Goal: Task Accomplishment & Management: Complete application form

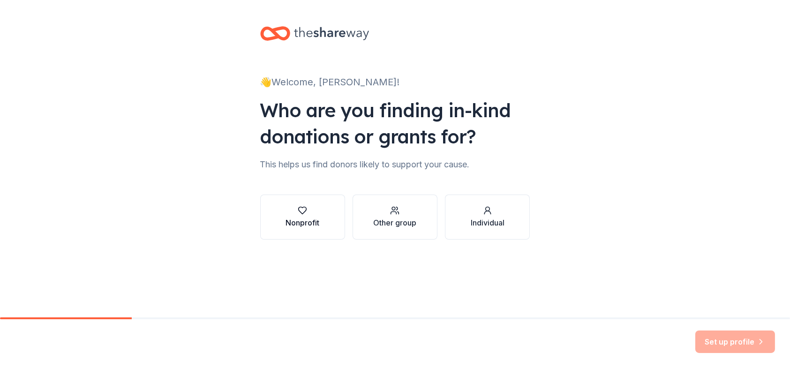
click at [301, 218] on div "Nonprofit" at bounding box center [303, 222] width 34 height 11
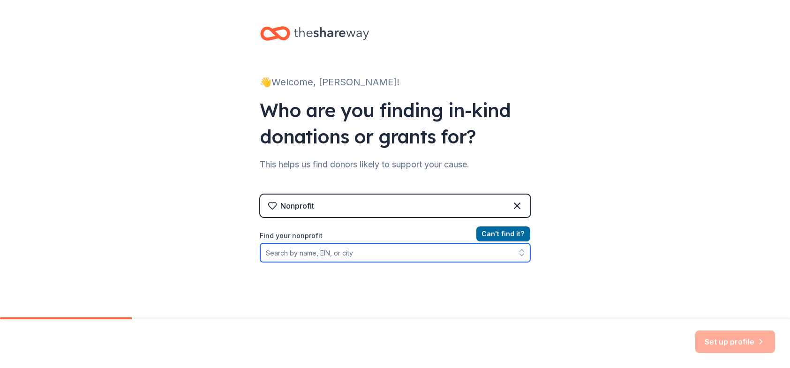
click at [326, 258] on input "Find your nonprofit" at bounding box center [395, 252] width 270 height 19
type input "[US_EMPLOYER_IDENTIFICATION_NUMBER]"
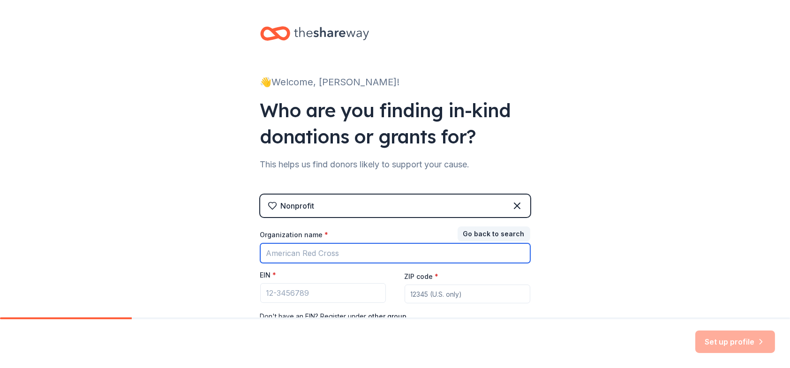
click at [334, 259] on input "Organization name *" at bounding box center [395, 253] width 270 height 20
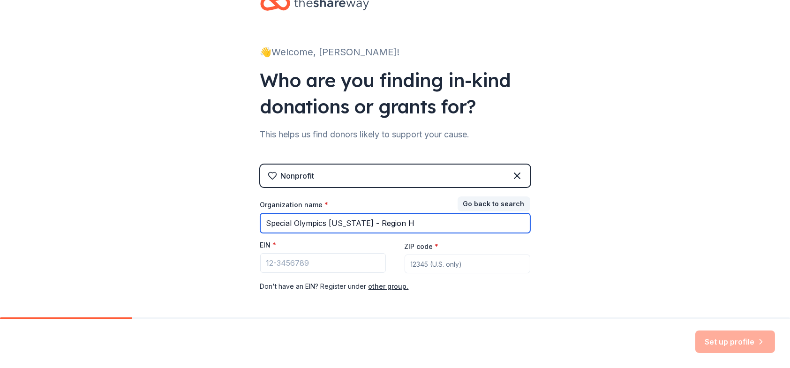
scroll to position [47, 0]
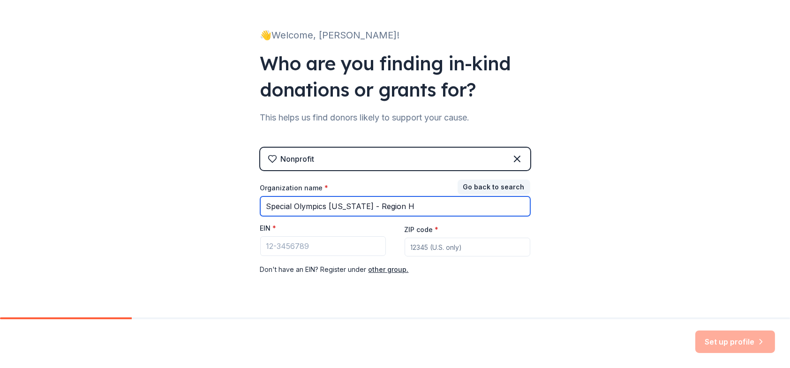
type input "Special Olympics [US_STATE] - Region H"
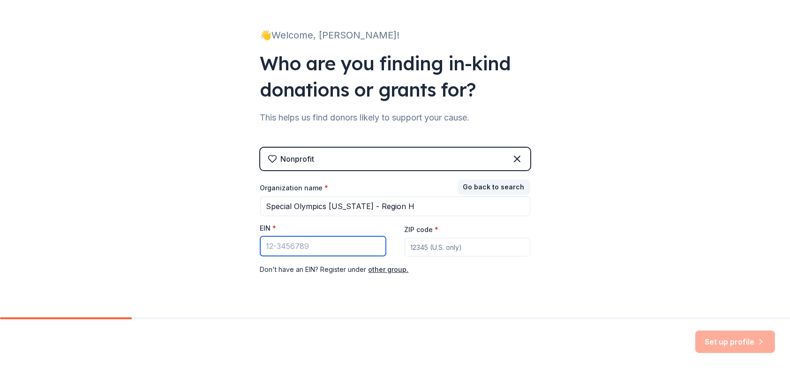
click at [312, 251] on input "EIN *" at bounding box center [323, 246] width 126 height 20
type input "[US_EMPLOYER_IDENTIFICATION_NUMBER]"
click at [438, 252] on input "ZIP code *" at bounding box center [468, 247] width 126 height 19
type input "62712"
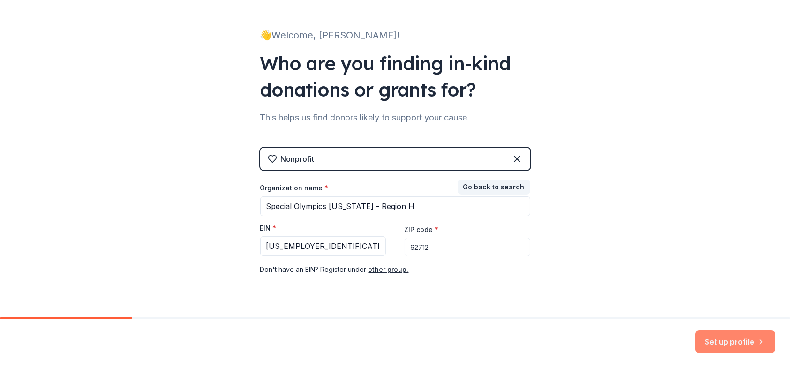
click at [744, 346] on button "Set up profile" at bounding box center [736, 342] width 80 height 23
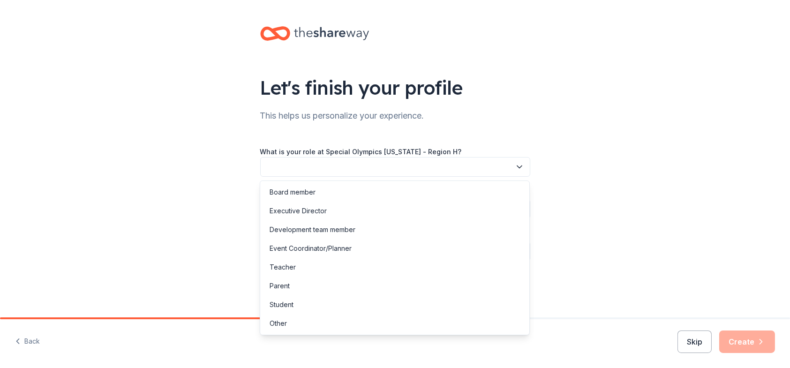
click at [519, 165] on icon "button" at bounding box center [519, 166] width 9 height 9
click at [329, 230] on div "Development team member" at bounding box center [313, 229] width 86 height 11
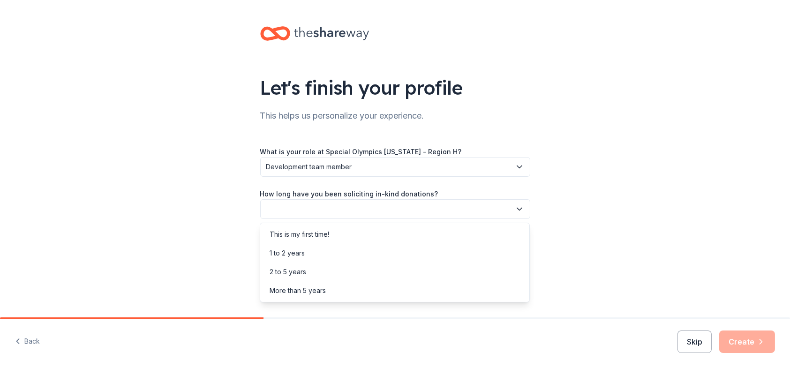
click at [518, 211] on icon "button" at bounding box center [519, 209] width 9 height 9
click at [298, 273] on div "2 to 5 years" at bounding box center [288, 271] width 37 height 11
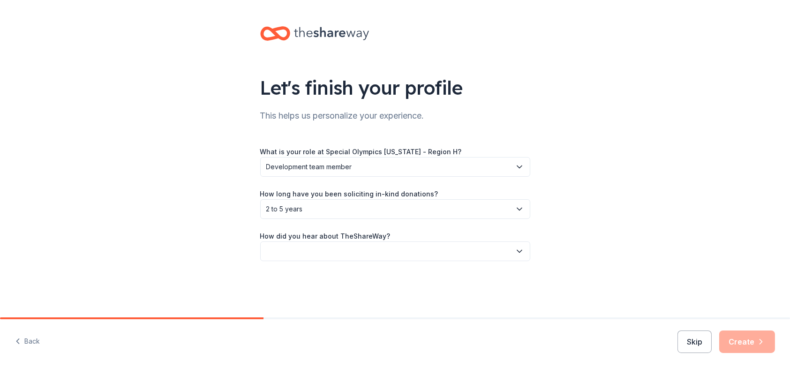
click at [518, 251] on icon "button" at bounding box center [519, 251] width 5 height 2
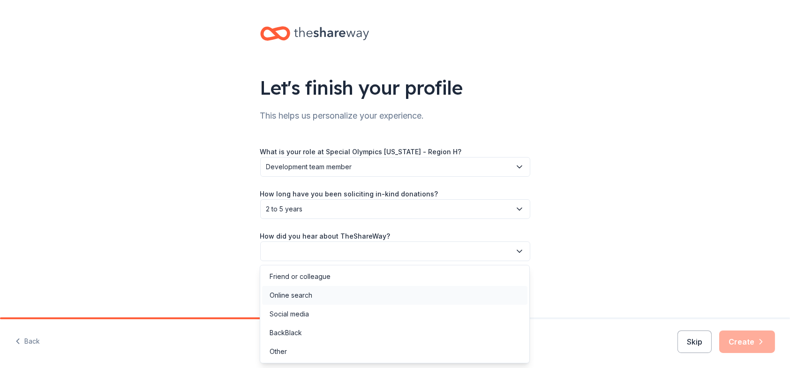
click at [303, 296] on div "Online search" at bounding box center [291, 295] width 43 height 11
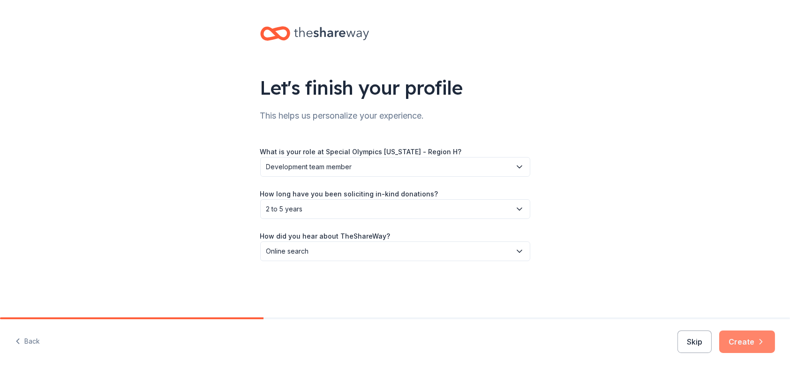
click at [747, 344] on button "Create" at bounding box center [748, 342] width 56 height 23
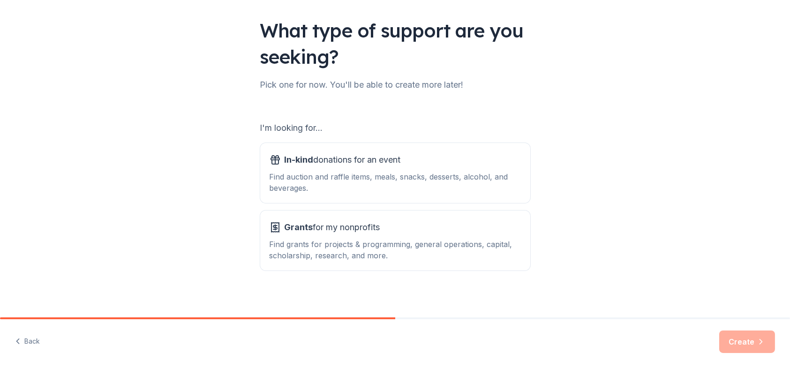
scroll to position [61, 0]
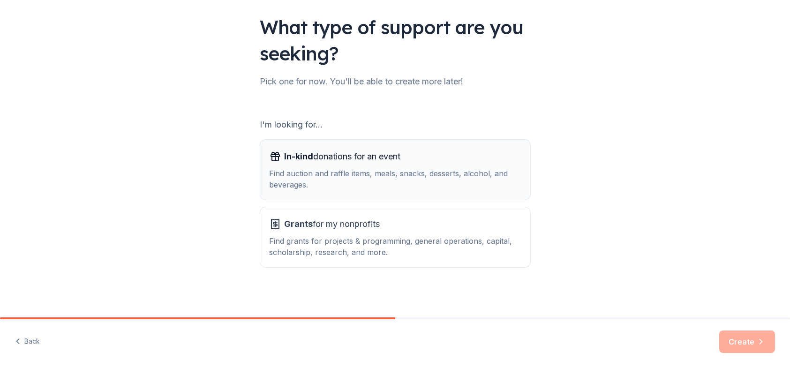
click at [313, 170] on div "Find auction and raffle items, meals, snacks, desserts, alcohol, and beverages." at bounding box center [395, 179] width 251 height 23
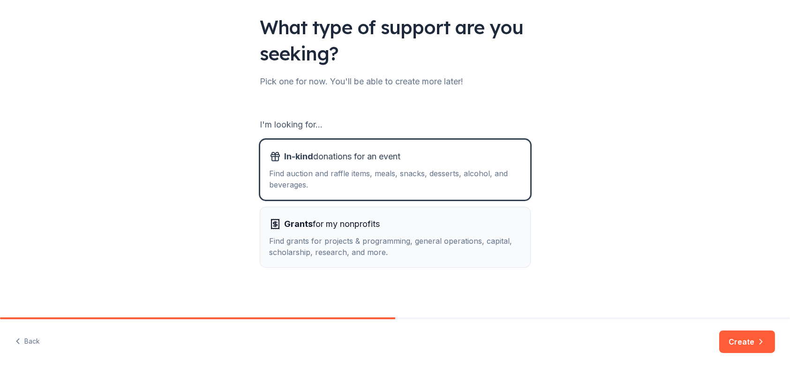
click at [365, 247] on div "Find grants for projects & programming, general operations, capital, scholarshi…" at bounding box center [395, 246] width 251 height 23
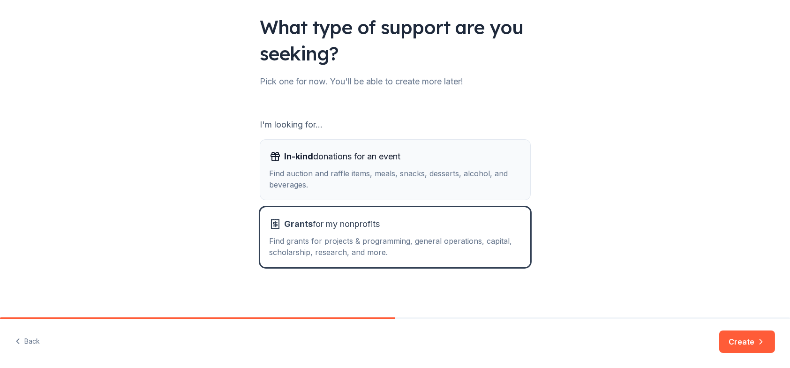
click at [380, 179] on div "Find auction and raffle items, meals, snacks, desserts, alcohol, and beverages." at bounding box center [395, 179] width 251 height 23
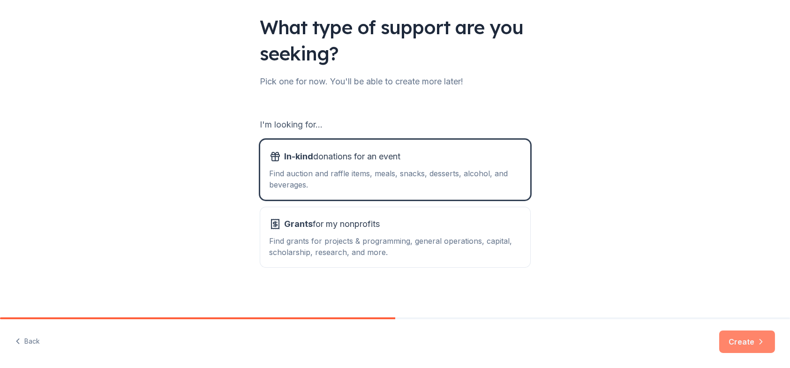
click at [749, 342] on button "Create" at bounding box center [748, 342] width 56 height 23
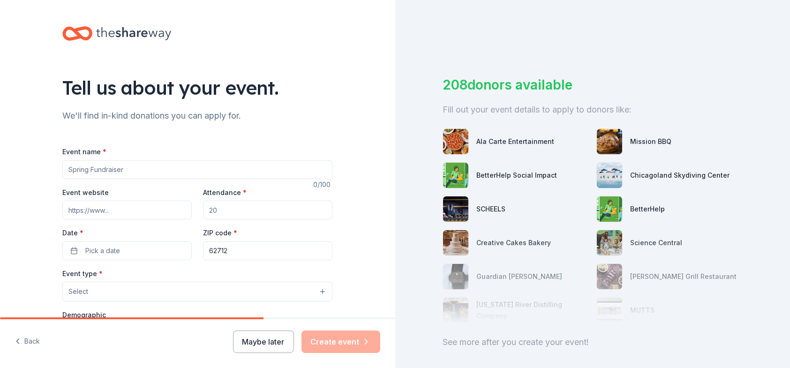
click at [144, 169] on input "Event name *" at bounding box center [197, 169] width 270 height 19
type input "Special Olympics [US_STATE] Trivia Night"
click at [123, 217] on input "Event website" at bounding box center [126, 210] width 129 height 19
paste input "[URL][DOMAIN_NAME]"
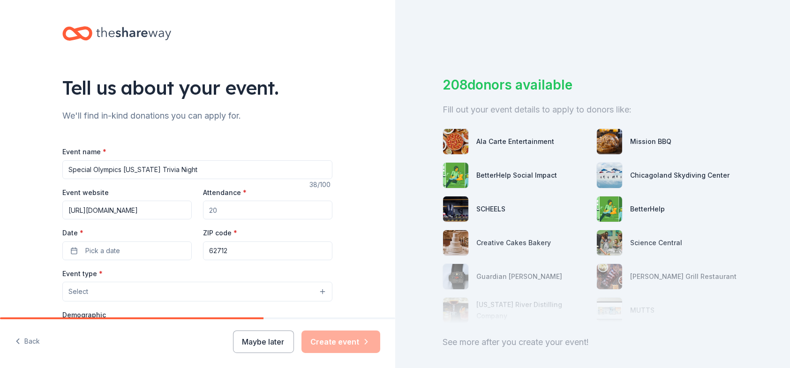
type input "[URL][DOMAIN_NAME]"
click at [238, 214] on input "Attendance *" at bounding box center [267, 210] width 129 height 19
type input "325"
drag, startPoint x: 107, startPoint y: 248, endPoint x: 113, endPoint y: 241, distance: 8.4
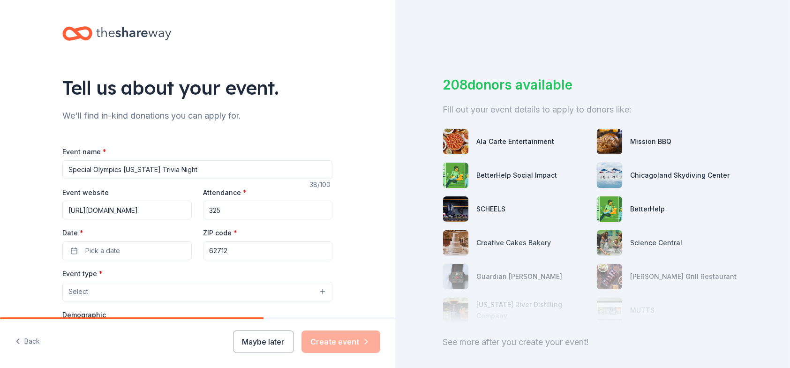
click at [113, 241] on div "Date * Pick a date" at bounding box center [126, 243] width 129 height 33
click at [114, 251] on span "Pick a date" at bounding box center [102, 250] width 35 height 11
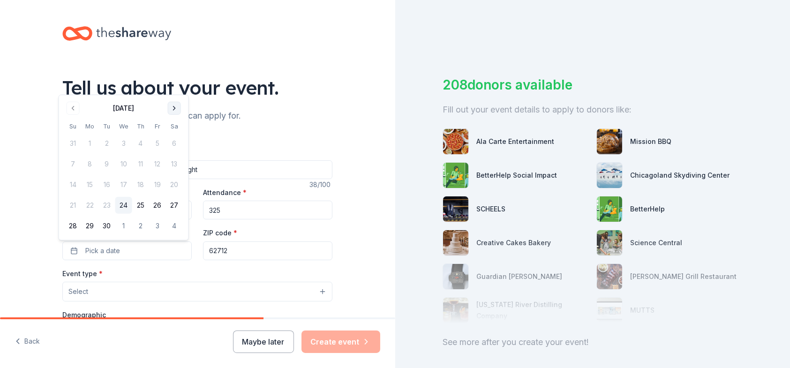
click at [170, 110] on button "Go to next month" at bounding box center [174, 108] width 13 height 13
click at [108, 203] on button "21" at bounding box center [107, 205] width 17 height 17
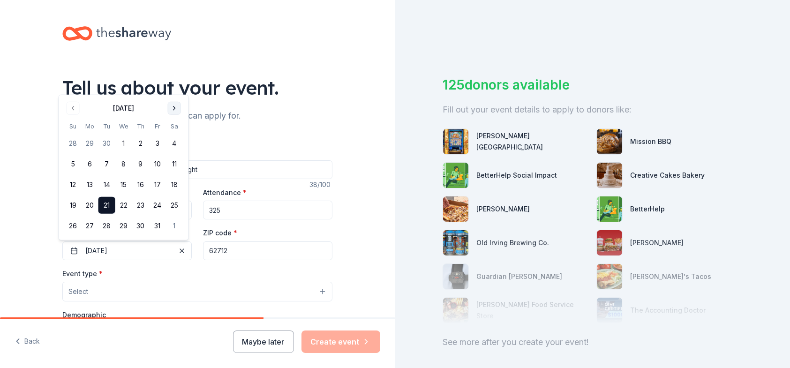
click at [175, 108] on button "Go to next month" at bounding box center [174, 108] width 13 height 13
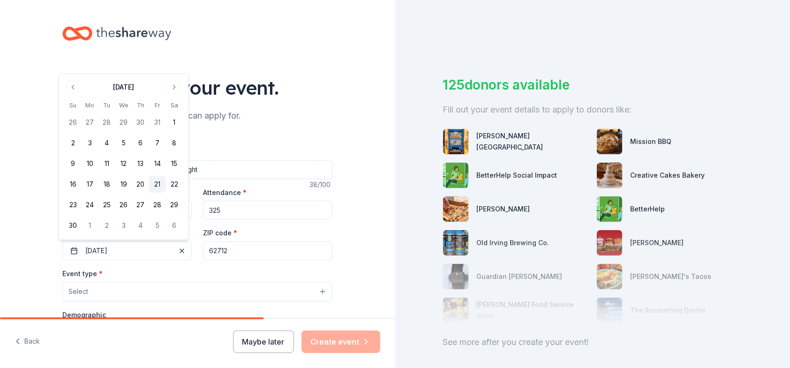
click at [159, 181] on button "21" at bounding box center [157, 184] width 17 height 17
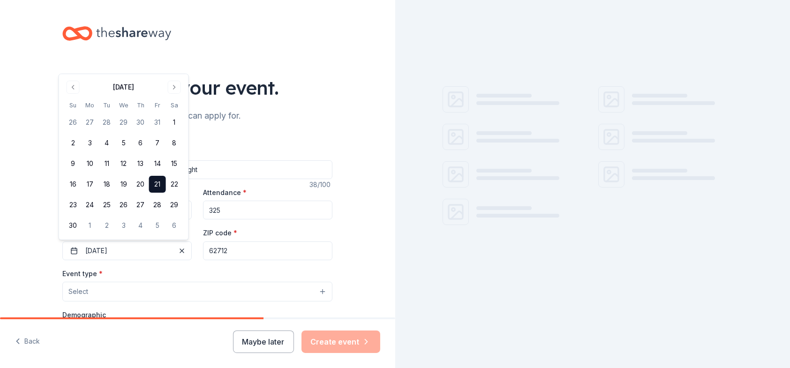
click at [222, 250] on input "62712" at bounding box center [267, 251] width 129 height 19
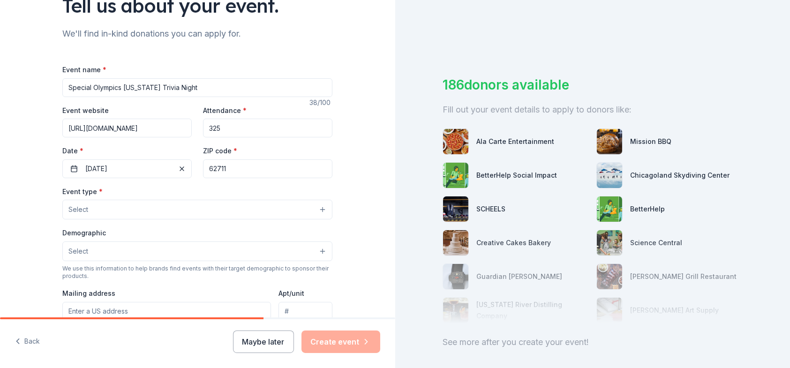
scroll to position [94, 0]
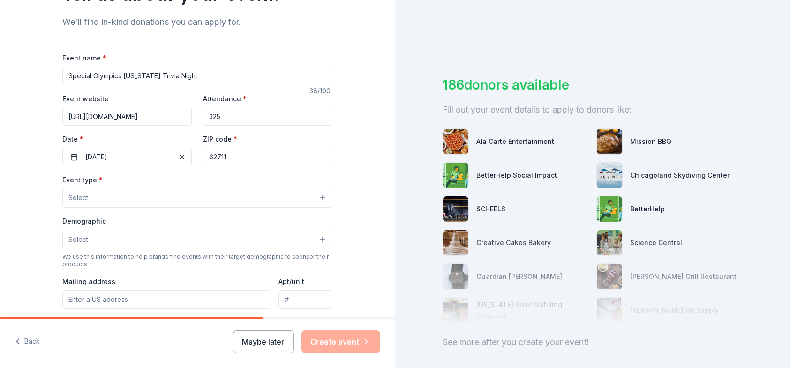
type input "62711"
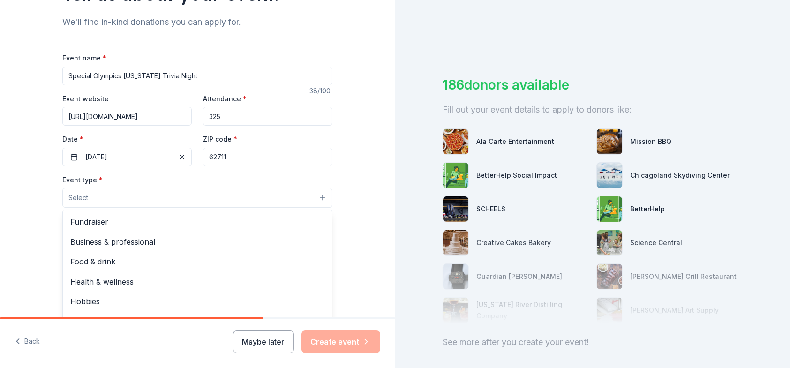
click at [81, 196] on span "Select" at bounding box center [78, 197] width 20 height 11
click at [93, 227] on span "Fundraiser" at bounding box center [197, 222] width 254 height 12
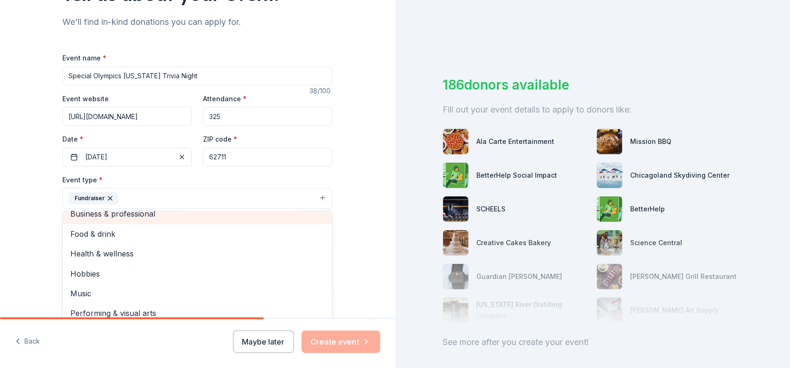
scroll to position [11, 0]
click at [22, 177] on div "Tell us about your event. We'll find in-kind donations you can apply for. Event…" at bounding box center [197, 218] width 395 height 625
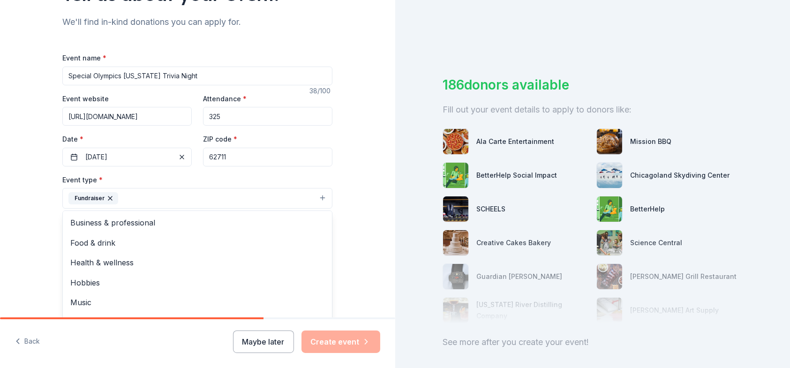
click at [156, 200] on button "Fundraiser" at bounding box center [197, 198] width 270 height 21
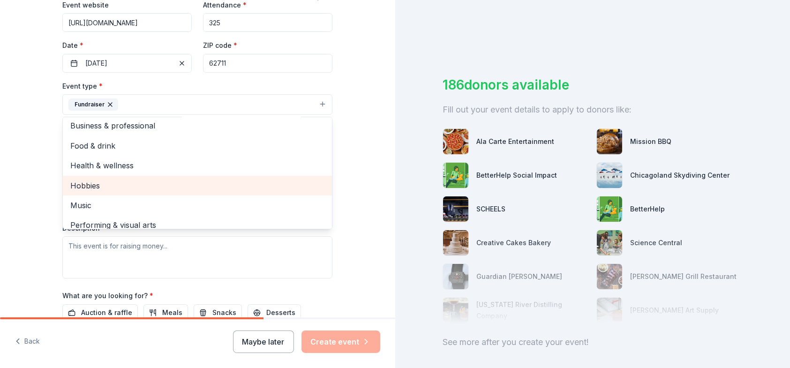
scroll to position [0, 0]
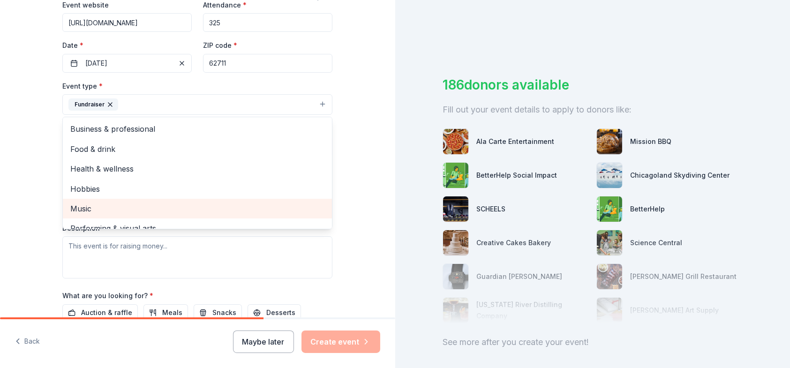
click at [79, 208] on span "Music" at bounding box center [197, 209] width 254 height 12
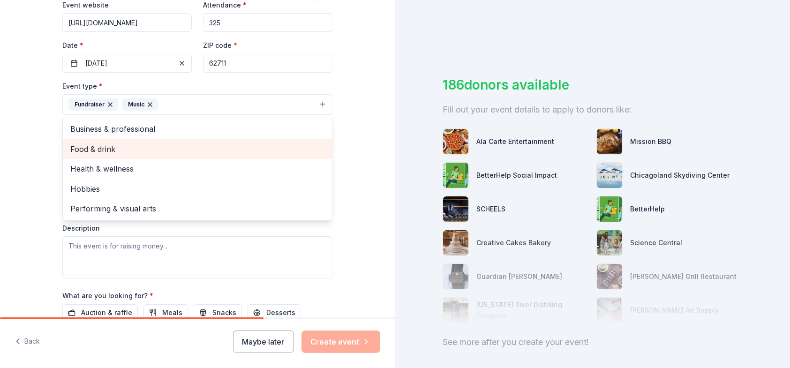
click at [87, 150] on span "Food & drink" at bounding box center [197, 149] width 254 height 12
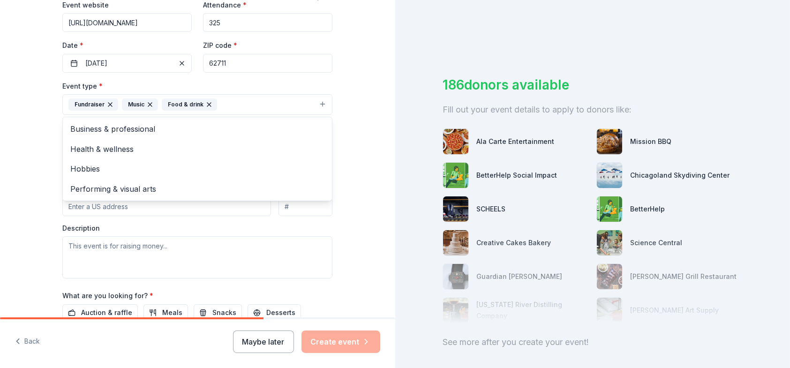
click at [23, 136] on div "Tell us about your event. We'll find in-kind donations you can apply for. Event…" at bounding box center [197, 124] width 395 height 625
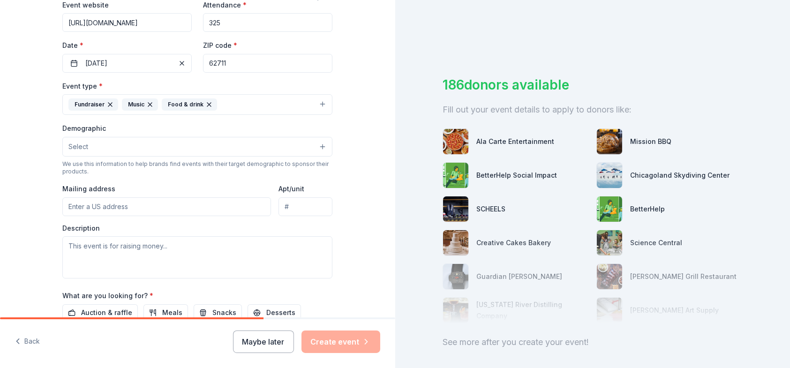
click at [288, 149] on button "Select" at bounding box center [197, 147] width 270 height 20
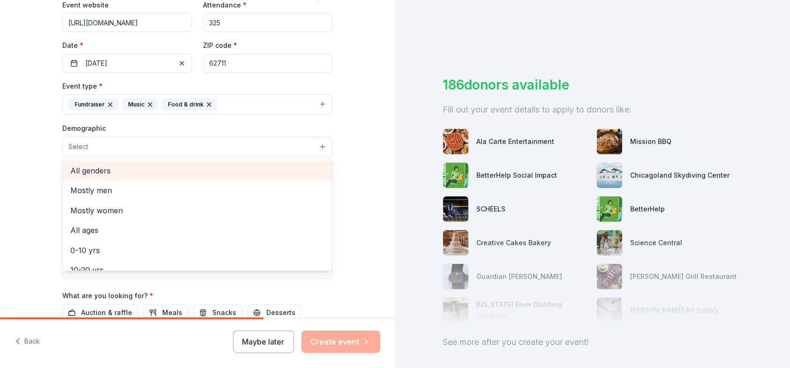
click at [91, 171] on span "All genders" at bounding box center [197, 171] width 254 height 12
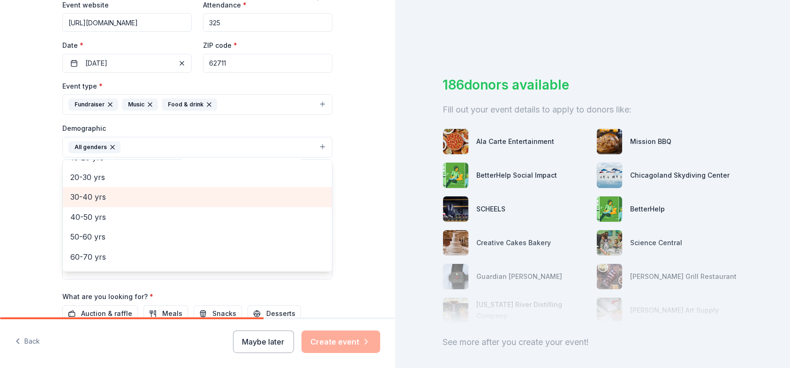
click at [93, 197] on span "30-40 yrs" at bounding box center [197, 197] width 254 height 12
click at [88, 195] on span "40-50 yrs" at bounding box center [197, 197] width 254 height 12
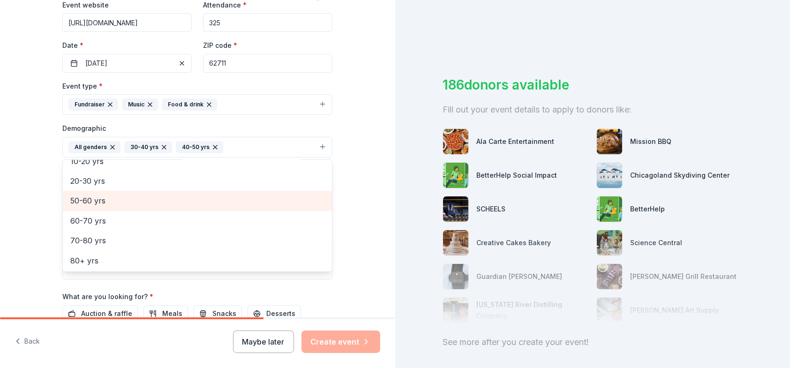
click at [87, 203] on span "50-60 yrs" at bounding box center [197, 201] width 254 height 12
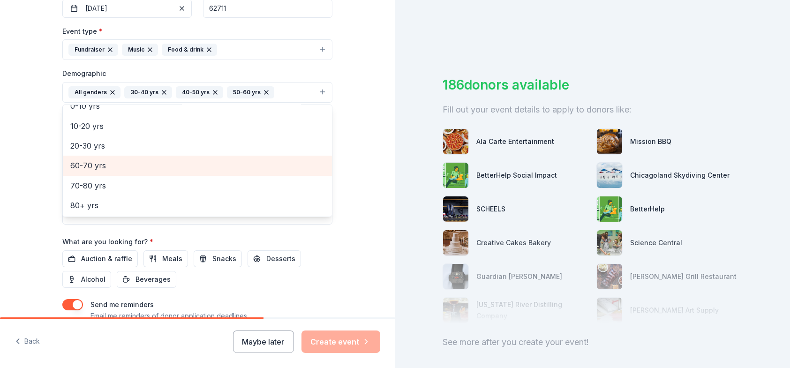
scroll to position [281, 0]
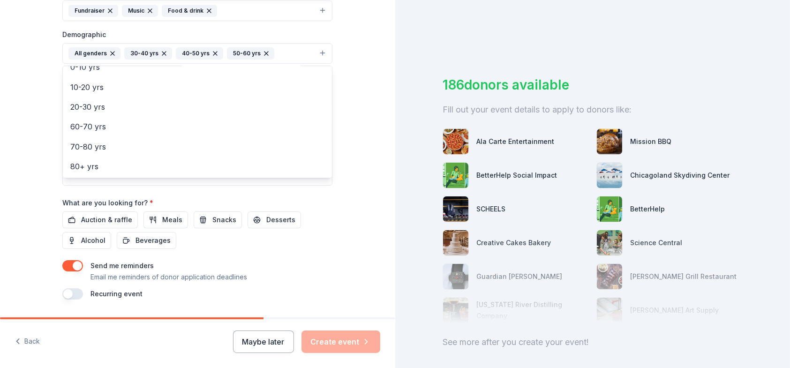
click at [33, 123] on div "Tell us about your event. We'll find in-kind donations you can apply for. Event…" at bounding box center [197, 32] width 395 height 626
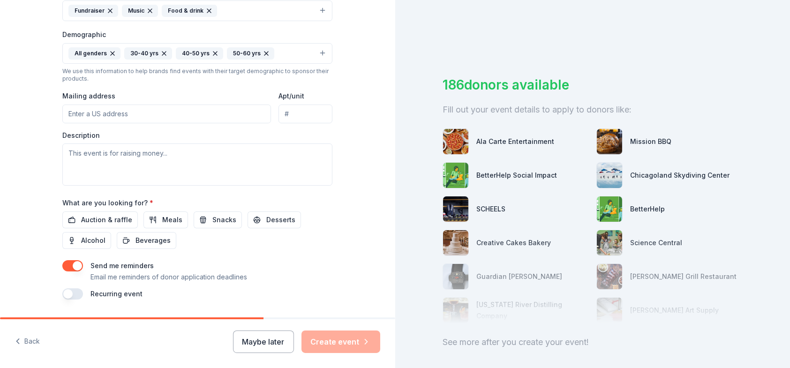
click at [155, 114] on input "Mailing address" at bounding box center [166, 114] width 209 height 19
type input "[STREET_ADDRESS][PERSON_NAME]"
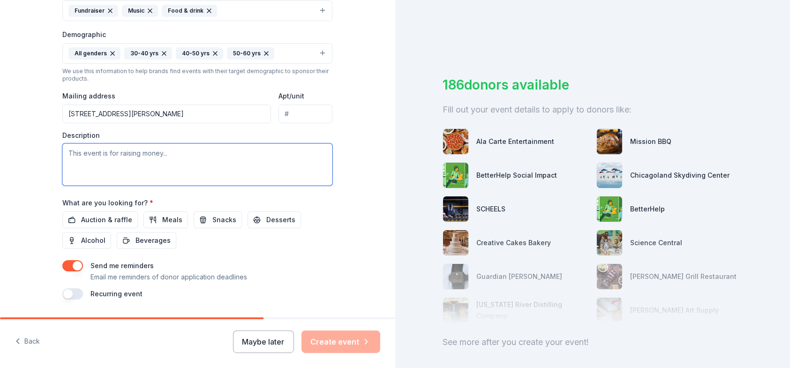
click at [111, 154] on textarea at bounding box center [197, 165] width 270 height 42
paste textarea "Special Olympics [US_STATE] Region H is excited to host our annual Trivia Night…"
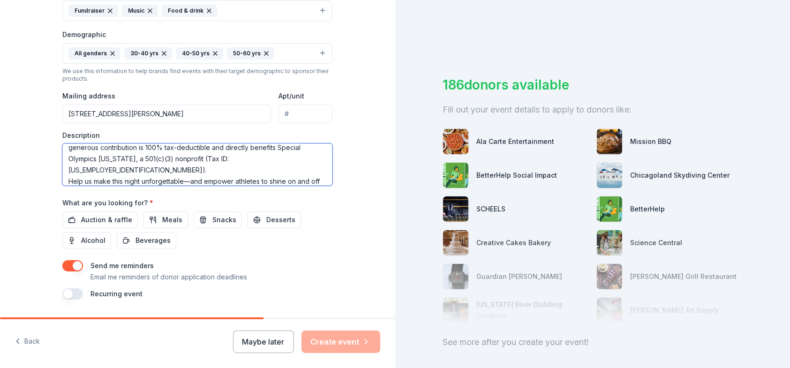
scroll to position [96, 0]
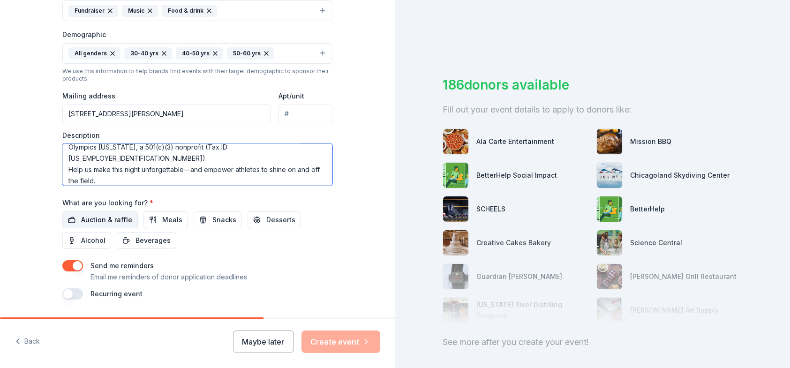
type textarea "Special Olympics [US_STATE] Region H is excited to host our annual Trivia Night…"
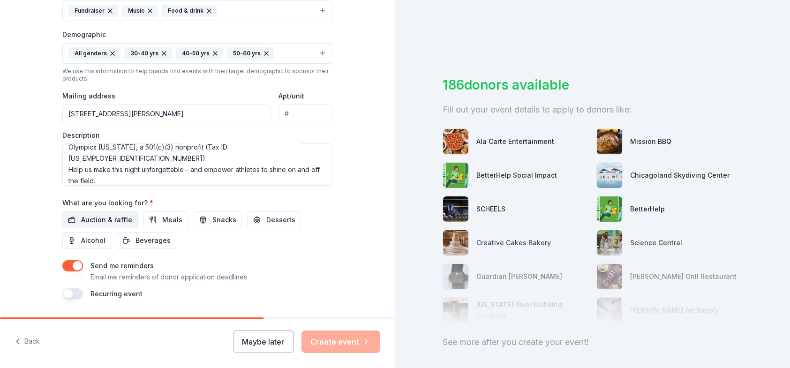
click at [108, 220] on span "Auction & raffle" at bounding box center [106, 219] width 51 height 11
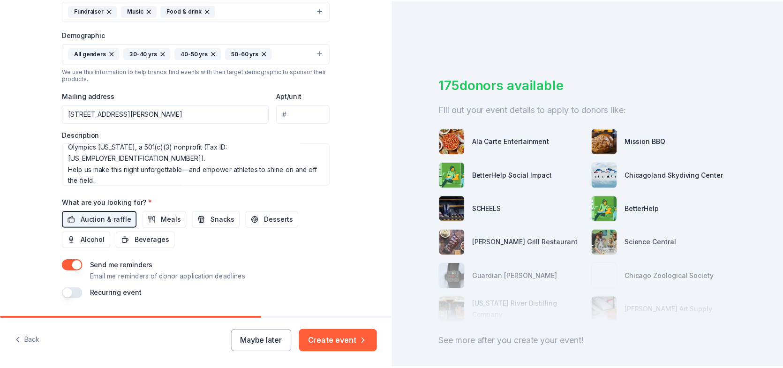
scroll to position [309, 0]
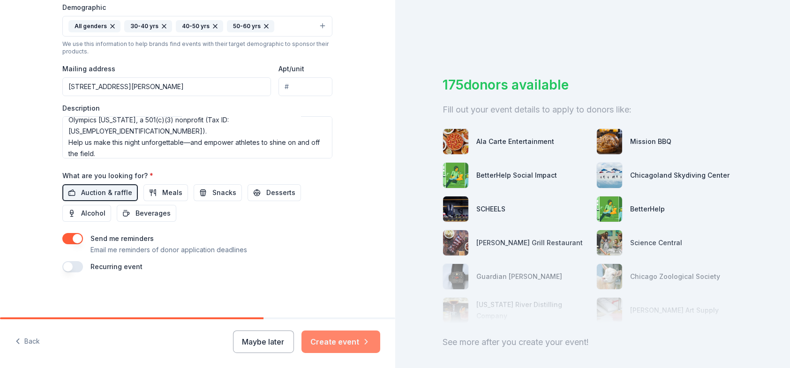
click at [345, 340] on button "Create event" at bounding box center [341, 342] width 79 height 23
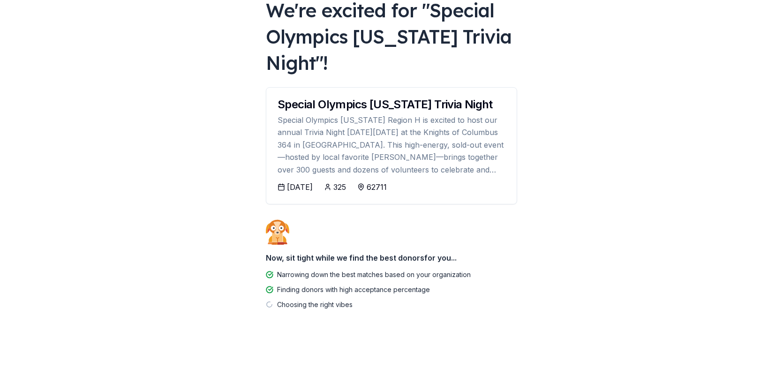
scroll to position [67, 0]
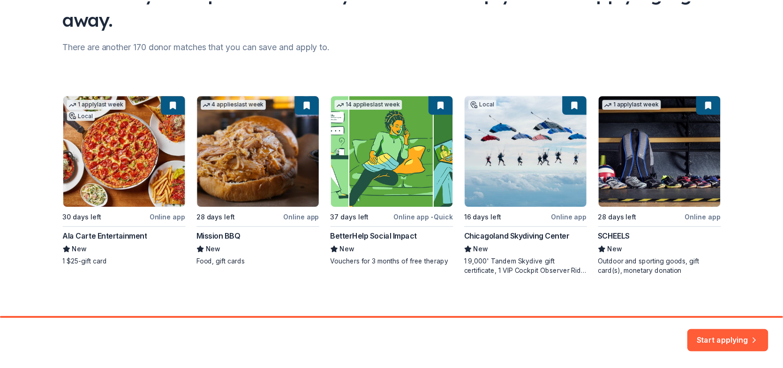
scroll to position [99, 0]
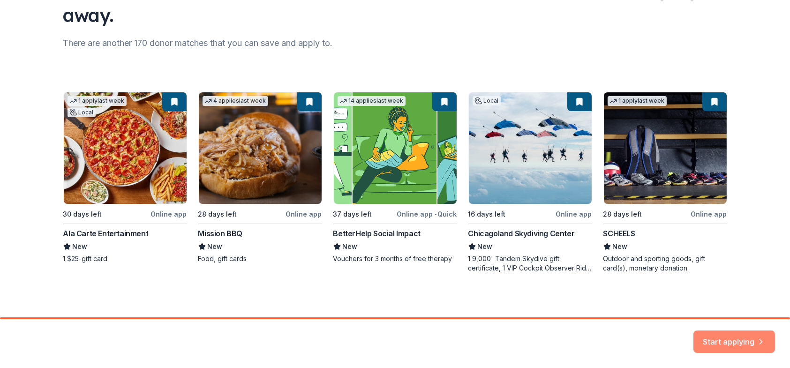
click at [741, 334] on button "Start applying" at bounding box center [735, 336] width 82 height 23
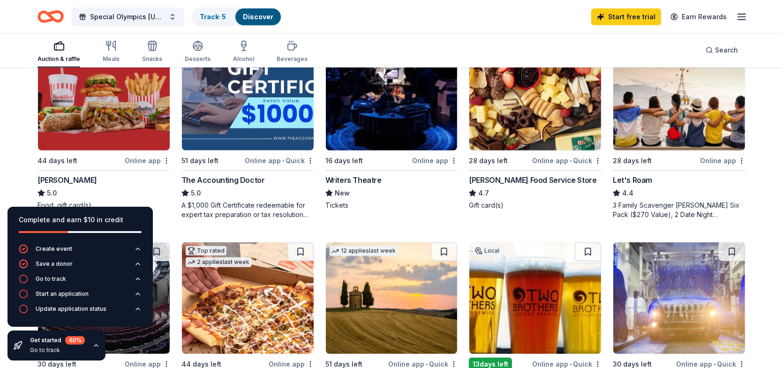
scroll to position [563, 0]
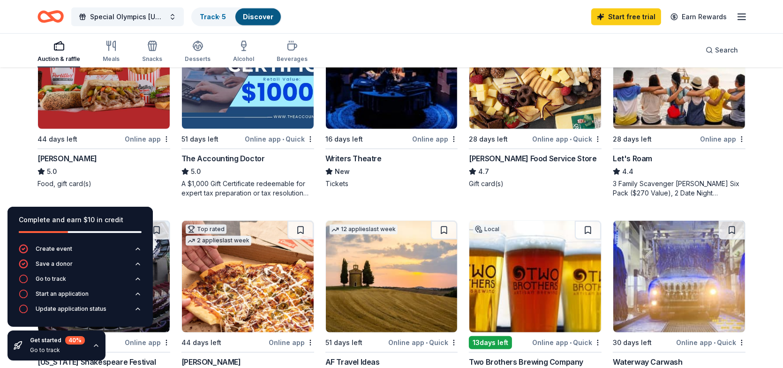
click at [152, 136] on div "Online app" at bounding box center [148, 139] width 46 height 12
click at [531, 160] on div "[PERSON_NAME] Food Service Store" at bounding box center [533, 158] width 128 height 11
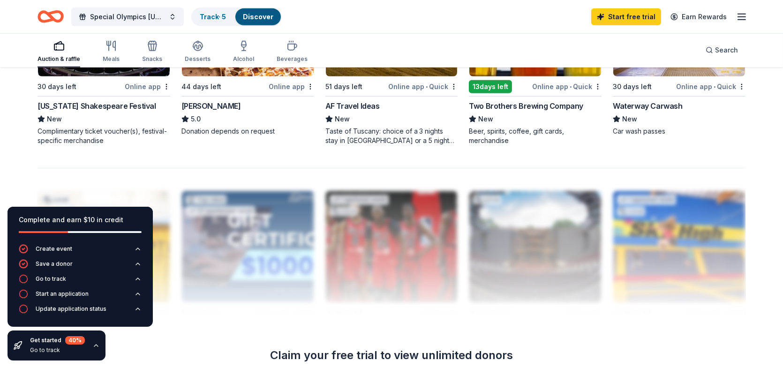
scroll to position [797, 0]
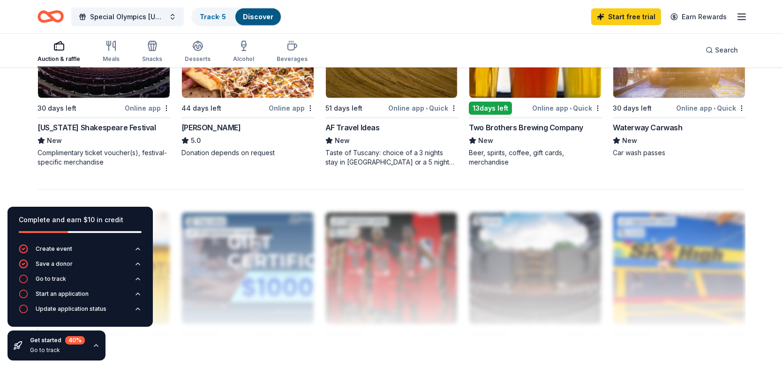
click at [201, 127] on div "[PERSON_NAME]" at bounding box center [212, 127] width 60 height 11
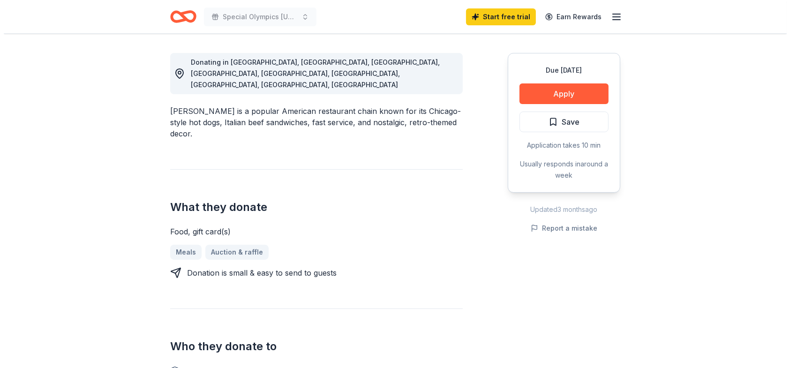
scroll to position [234, 0]
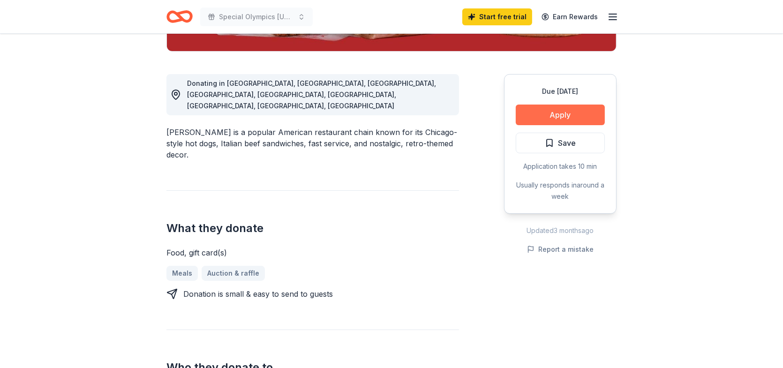
click at [556, 109] on button "Apply" at bounding box center [560, 115] width 89 height 21
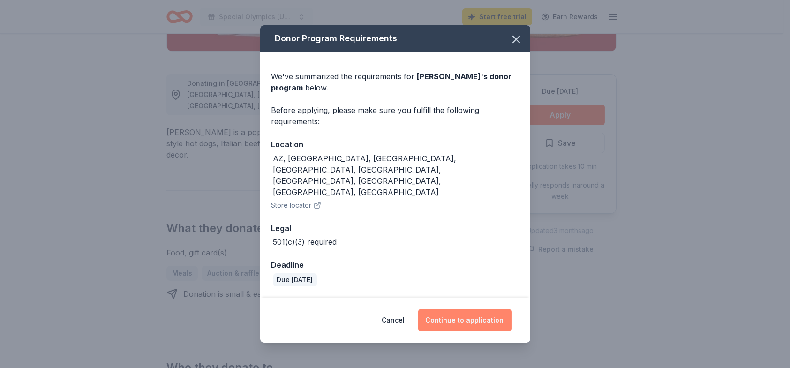
click at [465, 309] on button "Continue to application" at bounding box center [464, 320] width 93 height 23
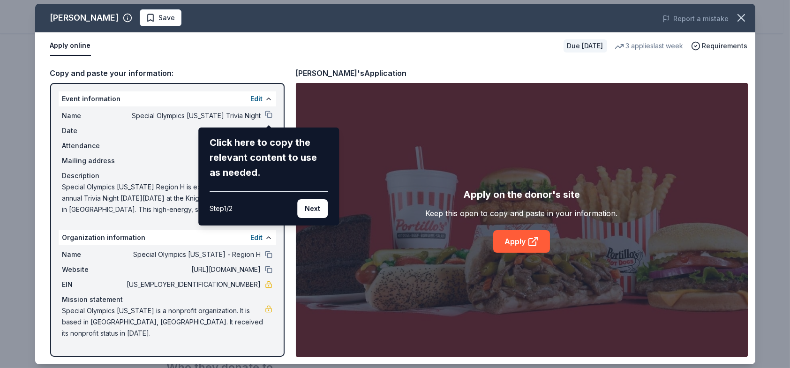
click at [268, 114] on div "Portillo's Save Report a mistake Apply online Due in 44 days 3 applies last wee…" at bounding box center [395, 184] width 721 height 361
click at [318, 207] on button "Next" at bounding box center [312, 208] width 30 height 19
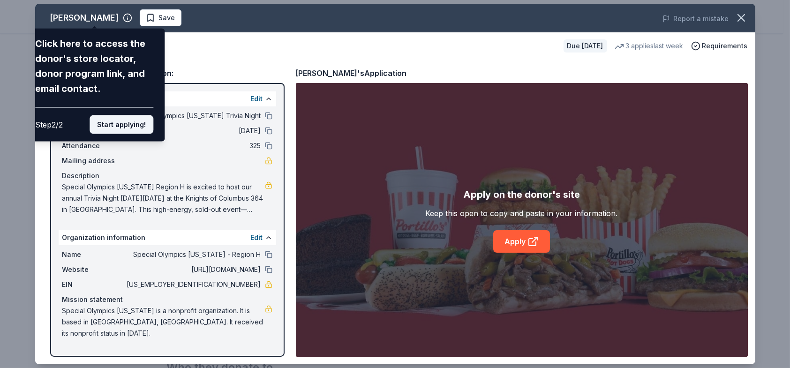
click at [141, 126] on button "Start applying!" at bounding box center [122, 124] width 64 height 19
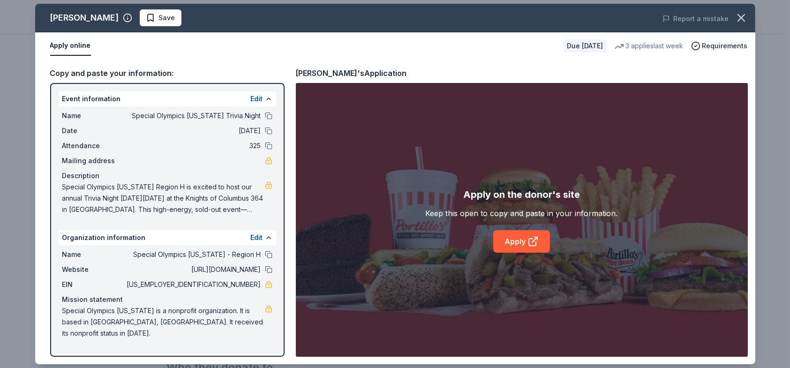
click at [270, 117] on div "Portillo's Save Report a mistake Apply online Due in 44 days 3 applies last wee…" at bounding box center [395, 184] width 721 height 361
click at [270, 117] on button at bounding box center [269, 116] width 8 height 8
click at [536, 242] on icon at bounding box center [532, 242] width 7 height 7
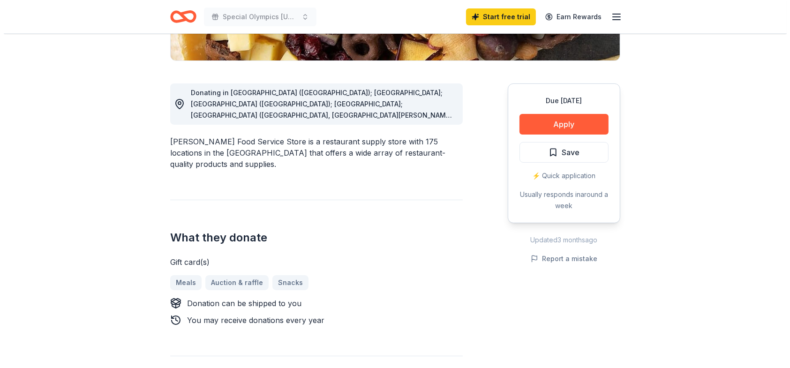
scroll to position [235, 0]
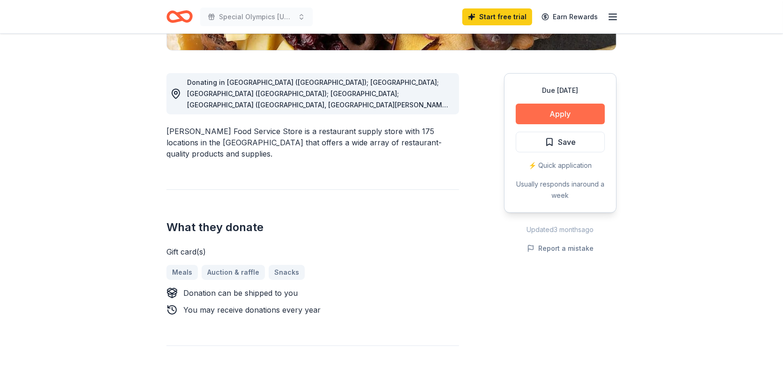
click at [593, 114] on button "Apply" at bounding box center [560, 114] width 89 height 21
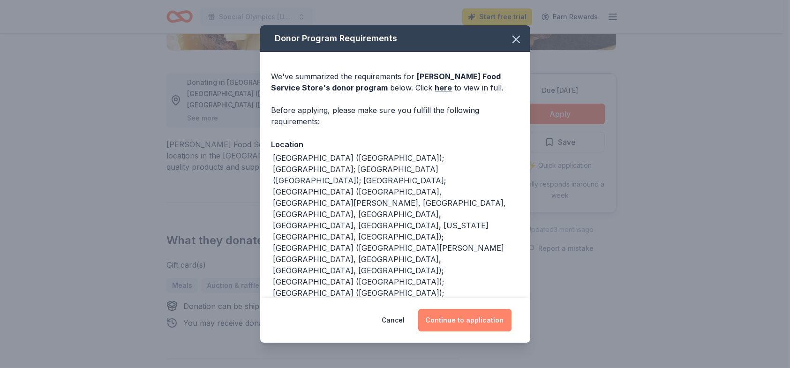
click at [466, 320] on button "Continue to application" at bounding box center [464, 320] width 93 height 23
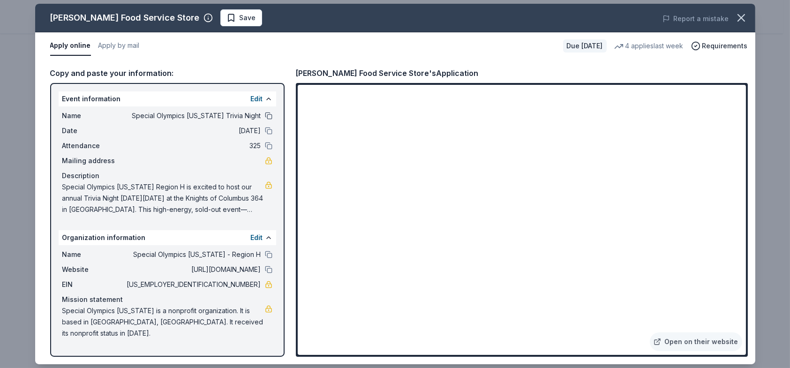
click at [268, 113] on button at bounding box center [269, 116] width 8 height 8
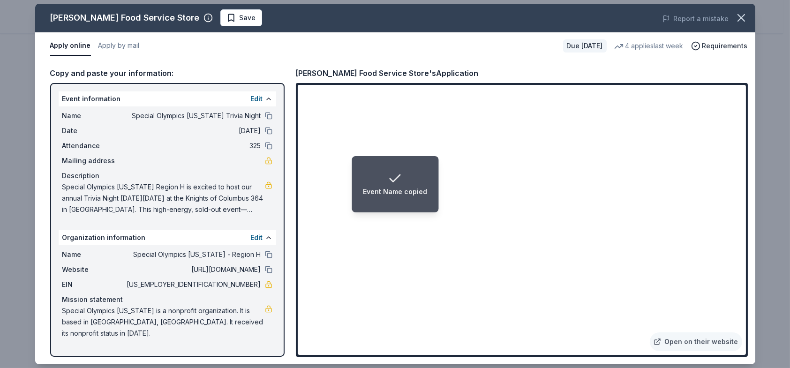
drag, startPoint x: 67, startPoint y: 185, endPoint x: 119, endPoint y: 192, distance: 53.0
click at [119, 192] on span "Special Olympics [US_STATE] Region H is excited to host our annual Trivia Night…" at bounding box center [163, 199] width 203 height 34
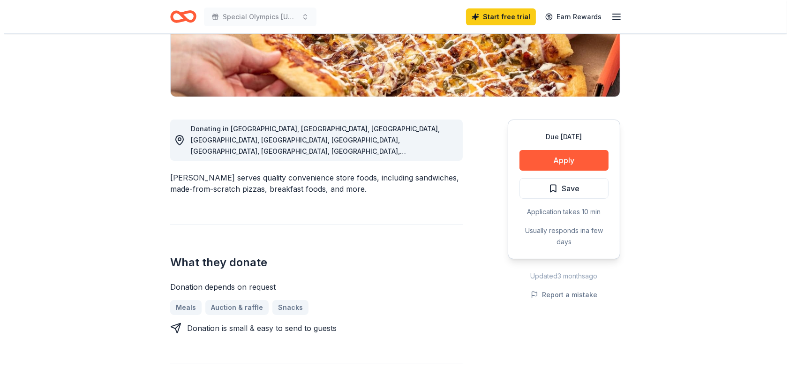
scroll to position [235, 0]
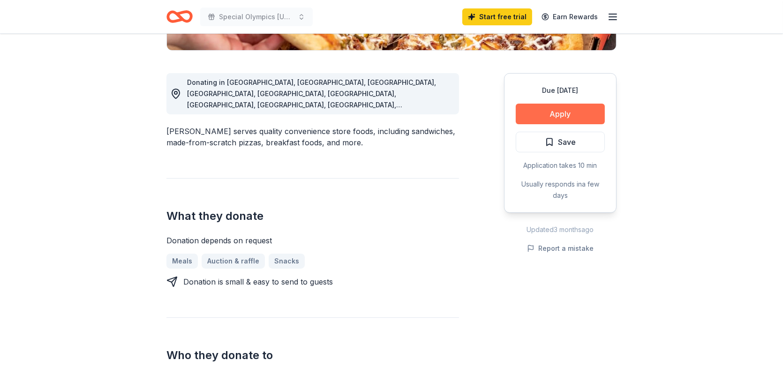
click at [541, 121] on button "Apply" at bounding box center [560, 114] width 89 height 21
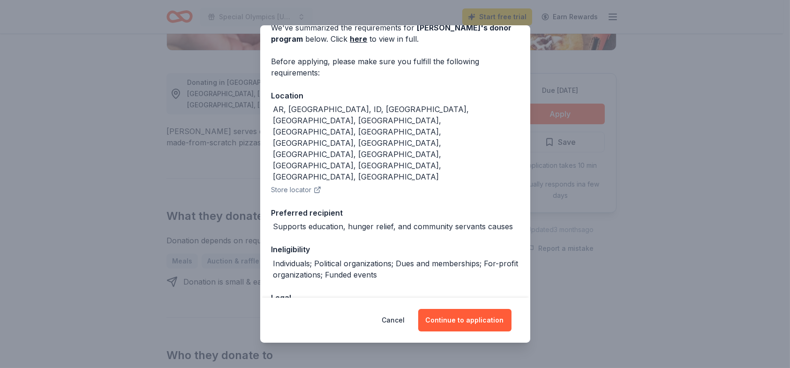
scroll to position [50, 0]
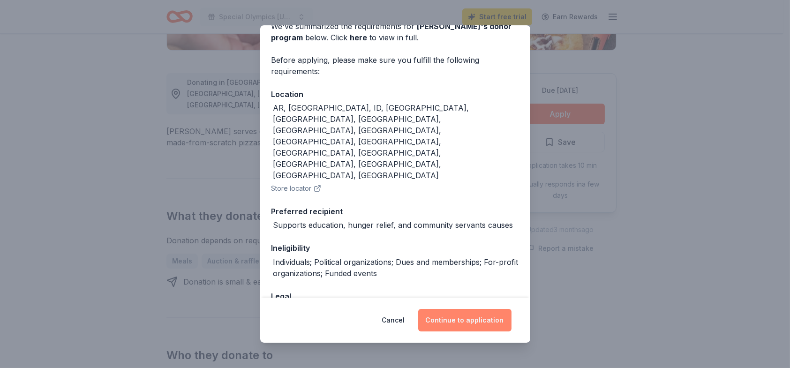
click at [464, 323] on button "Continue to application" at bounding box center [464, 320] width 93 height 23
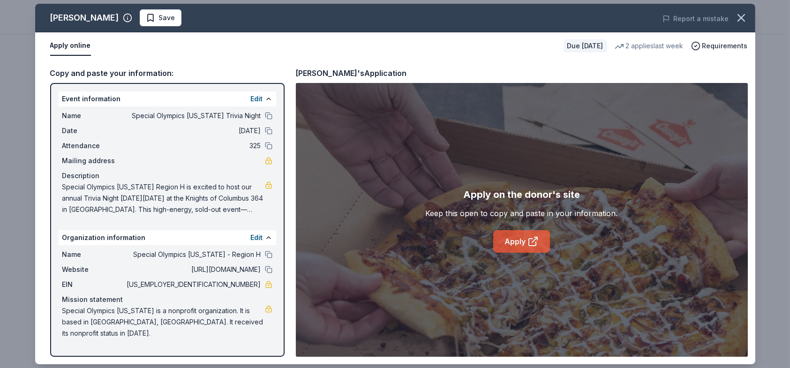
click at [523, 243] on link "Apply" at bounding box center [521, 241] width 57 height 23
click at [515, 243] on link "Apply" at bounding box center [521, 241] width 57 height 23
